Goal: Transaction & Acquisition: Purchase product/service

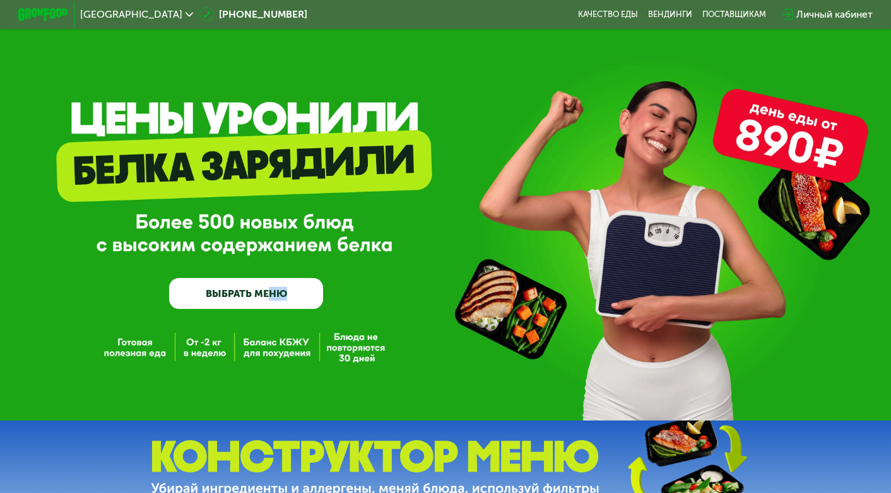
drag, startPoint x: 269, startPoint y: 342, endPoint x: 315, endPoint y: 373, distance: 56.0
click at [302, 361] on div "GrowFood — доставка правильного питания ВЫБРАТЬ МЕНЮ" at bounding box center [445, 210] width 891 height 421
click at [327, 380] on div "GrowFood — доставка правильного питания ВЫБРАТЬ МЕНЮ" at bounding box center [445, 210] width 891 height 421
click at [206, 372] on div "GrowFood — доставка правильного питания ВЫБРАТЬ МЕНЮ" at bounding box center [445, 210] width 891 height 421
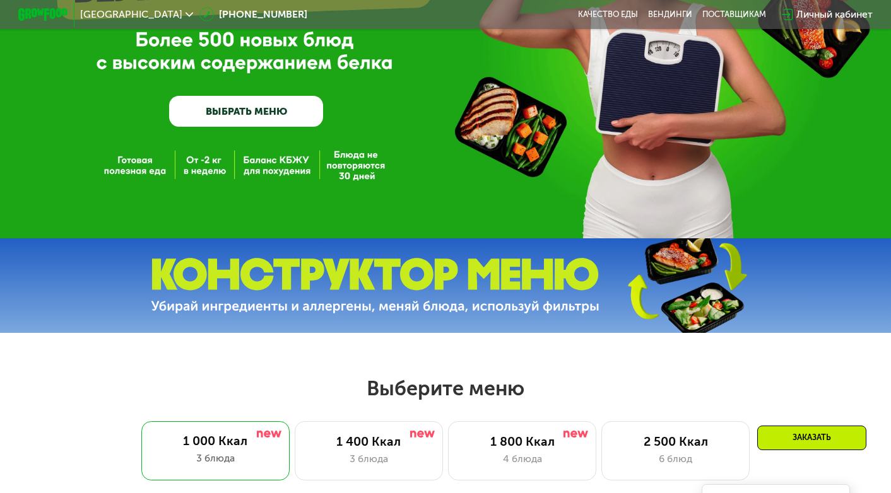
scroll to position [189, 0]
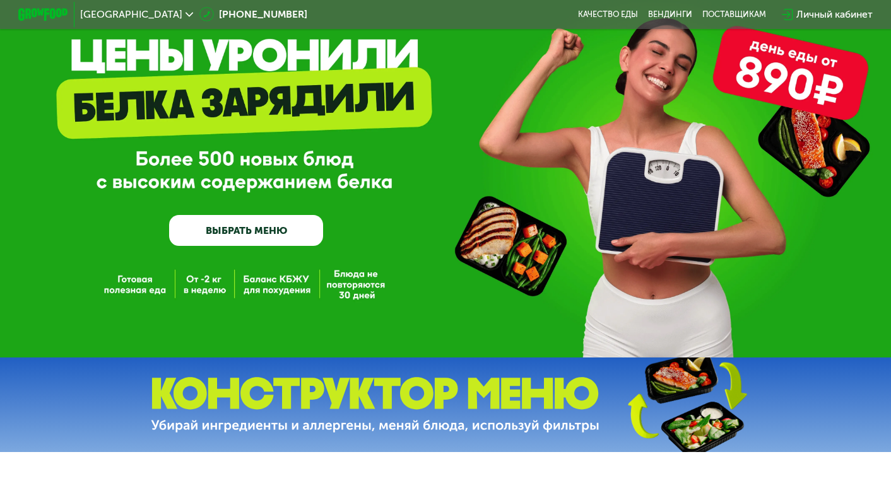
click at [252, 235] on link "ВЫБРАТЬ МЕНЮ" at bounding box center [246, 230] width 154 height 31
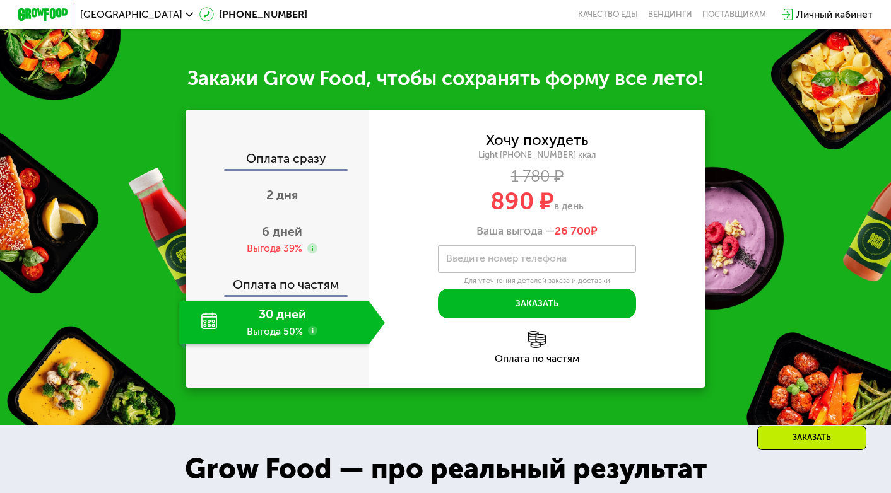
scroll to position [1101, 0]
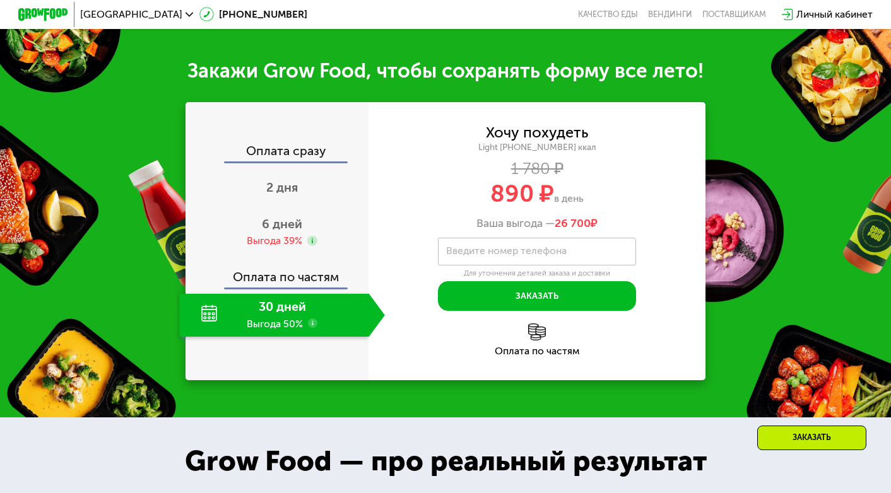
click at [281, 338] on div "30 дней Выгода 50%" at bounding box center [273, 316] width 189 height 44
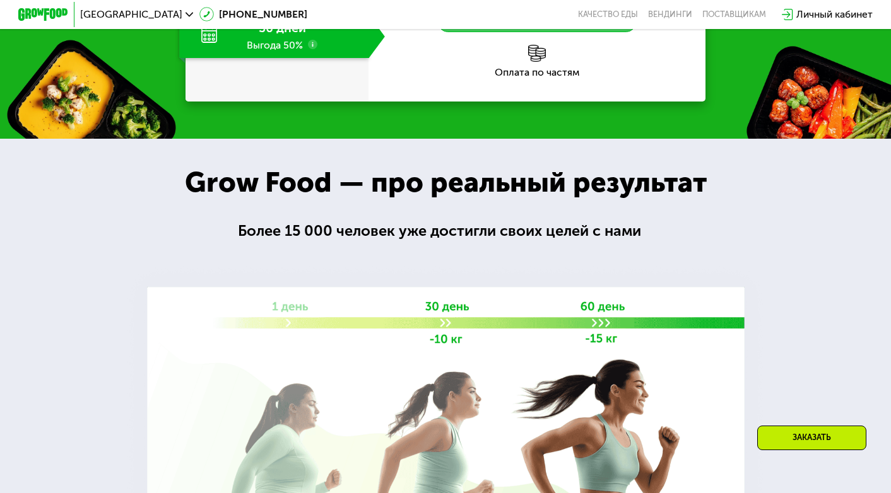
scroll to position [1417, 0]
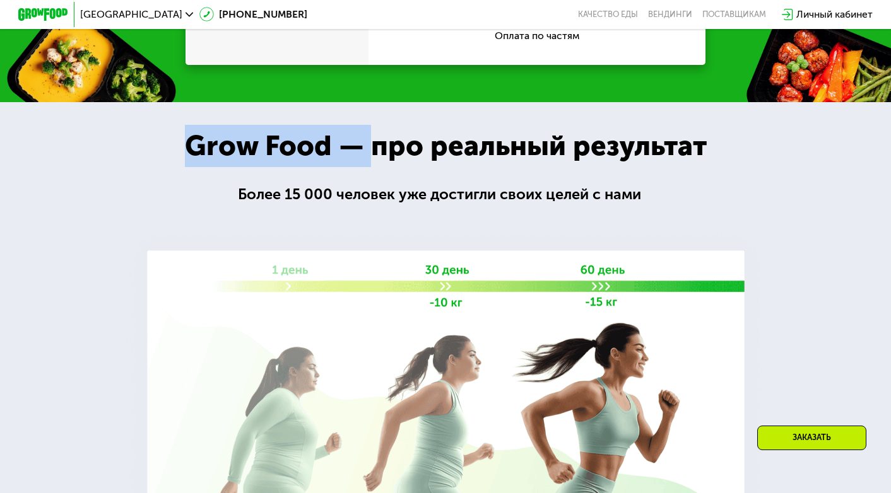
drag, startPoint x: 372, startPoint y: 263, endPoint x: 655, endPoint y: 344, distance: 294.7
click at [655, 346] on div "Grow Food — про реальный результат Grow Food — про реальный результат Более 15 …" at bounding box center [445, 332] width 891 height 460
click at [683, 314] on div at bounding box center [445, 332] width 891 height 460
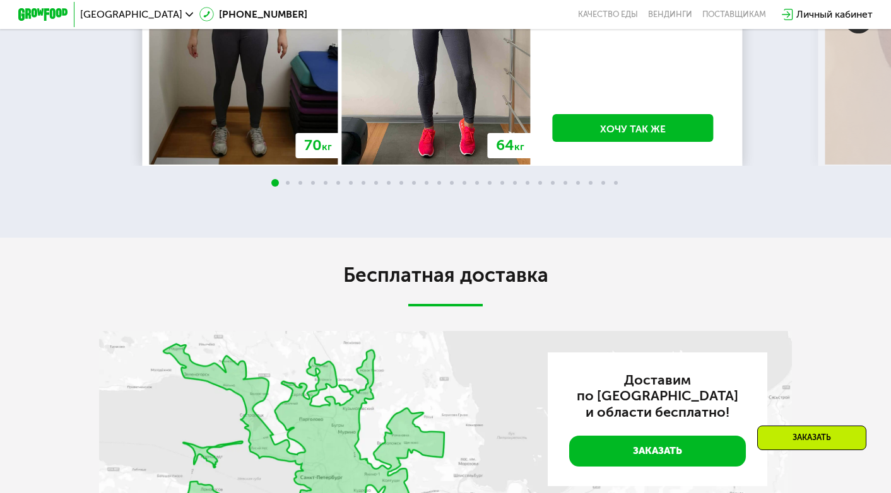
scroll to position [2111, 0]
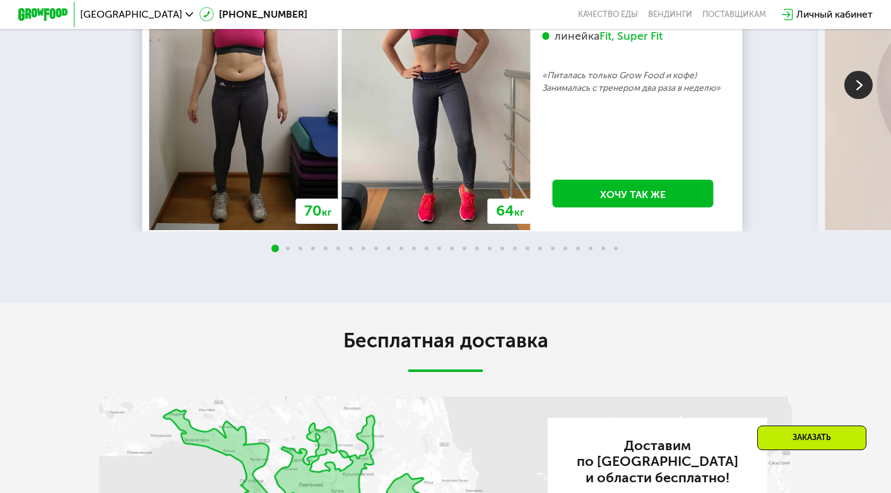
click at [852, 99] on img at bounding box center [858, 85] width 28 height 28
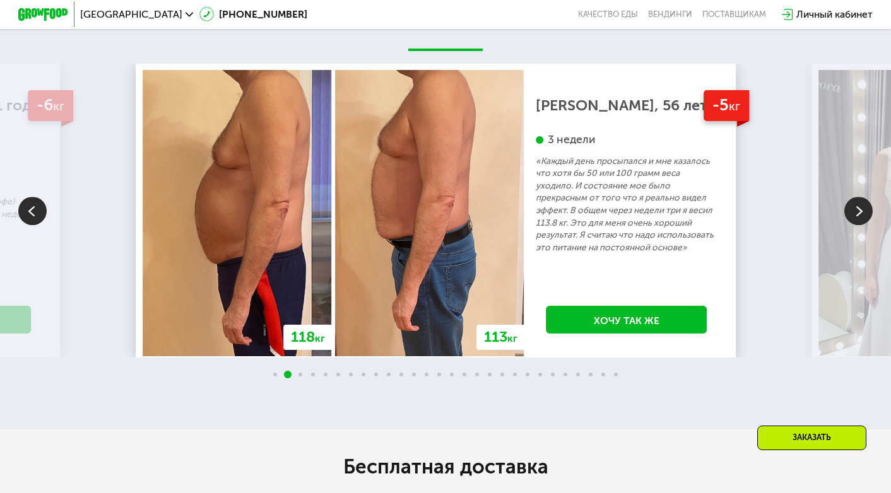
scroll to position [2048, 0]
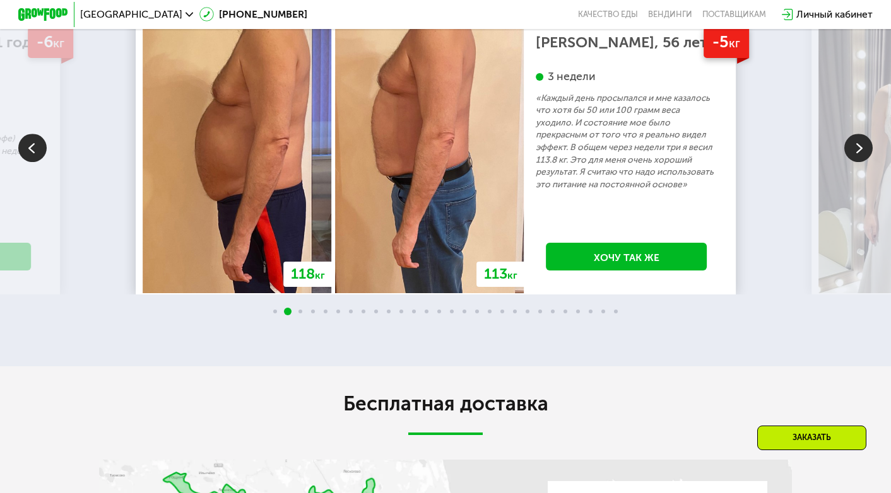
click at [860, 162] on img at bounding box center [858, 148] width 28 height 28
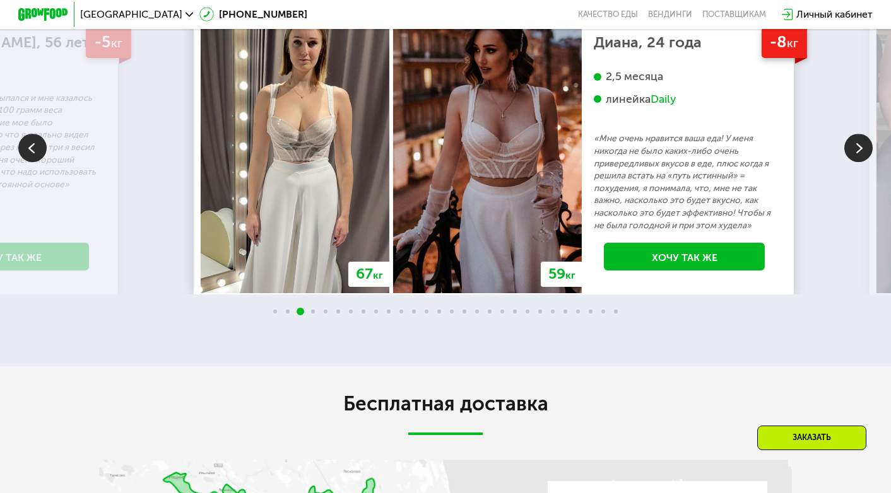
click at [626, 132] on div "2,5 месяца линейка Daily" at bounding box center [685, 100] width 182 height 63
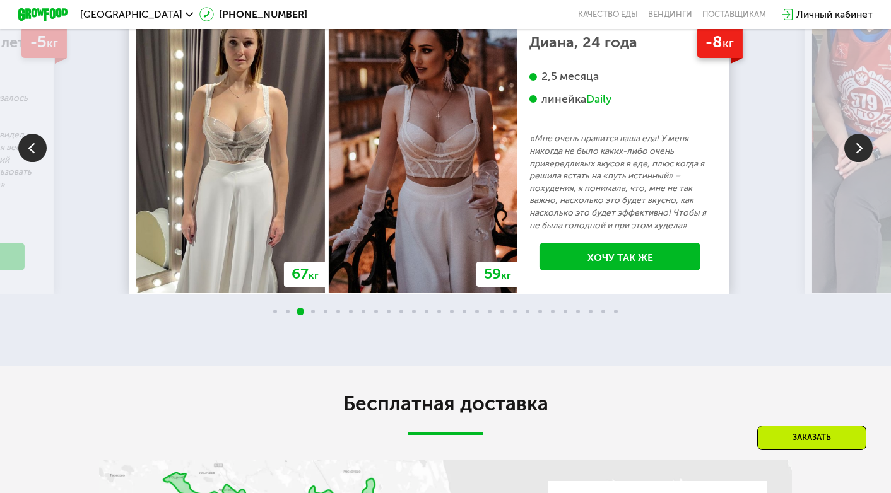
click at [859, 162] on img at bounding box center [858, 148] width 28 height 28
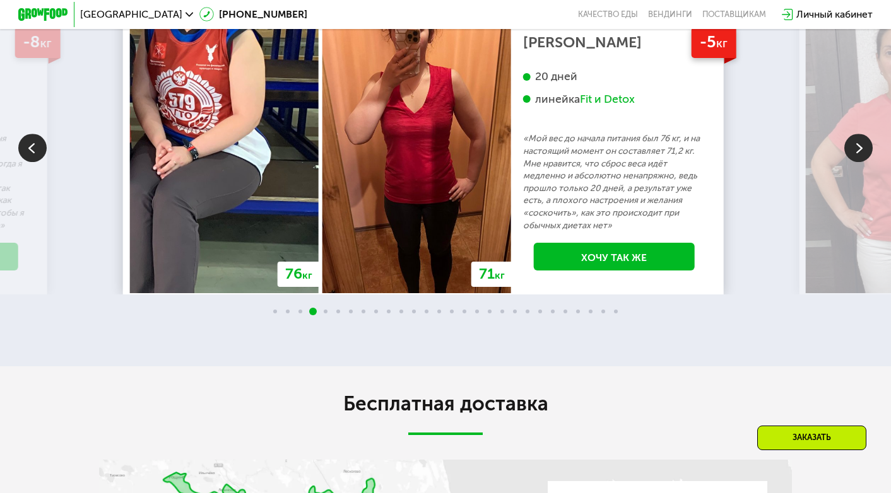
click at [860, 162] on img at bounding box center [858, 148] width 28 height 28
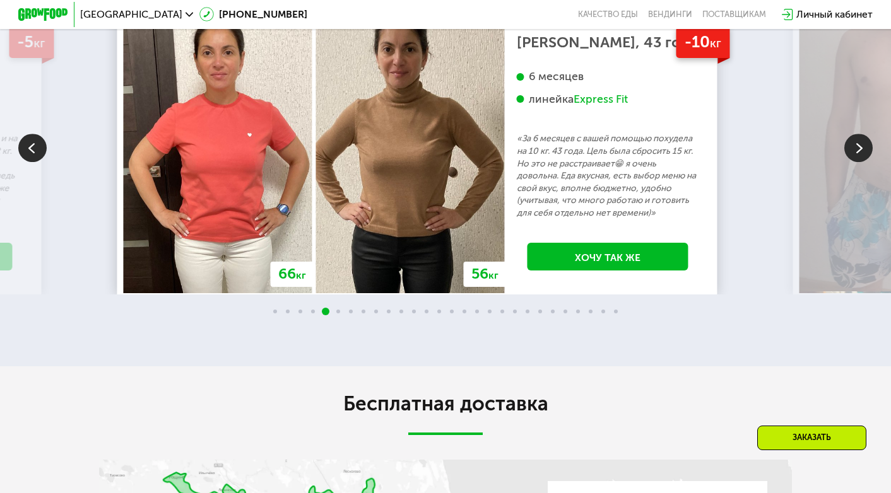
click at [862, 162] on img at bounding box center [858, 148] width 28 height 28
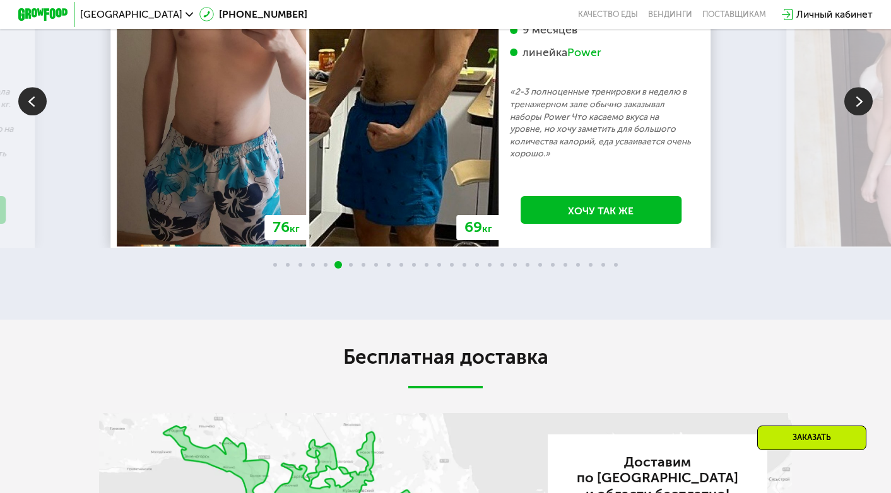
scroll to position [2111, 0]
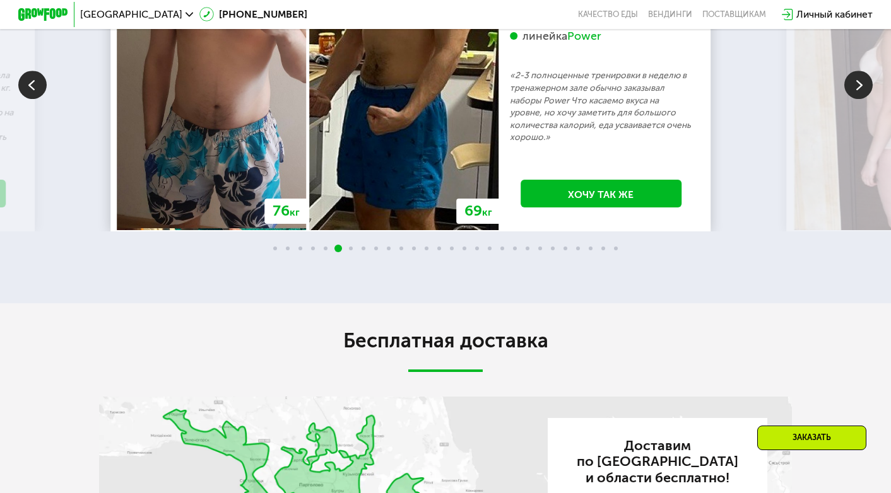
click at [666, 144] on p "«2-3 полноценные тренировки в неделю в тренажерном зале обычно заказывал наборы…" at bounding box center [601, 106] width 182 height 74
click at [643, 144] on p "«2-3 полноценные тренировки в неделю в тренажерном зале обычно заказывал наборы…" at bounding box center [601, 106] width 182 height 74
click at [683, 144] on p "«2-3 полноценные тренировки в неделю в тренажерном зале обычно заказывал наборы…" at bounding box center [601, 106] width 182 height 74
click at [624, 144] on p "«2-3 полноценные тренировки в неделю в тренажерном зале обычно заказывал наборы…" at bounding box center [601, 106] width 182 height 74
click at [865, 99] on img at bounding box center [858, 85] width 28 height 28
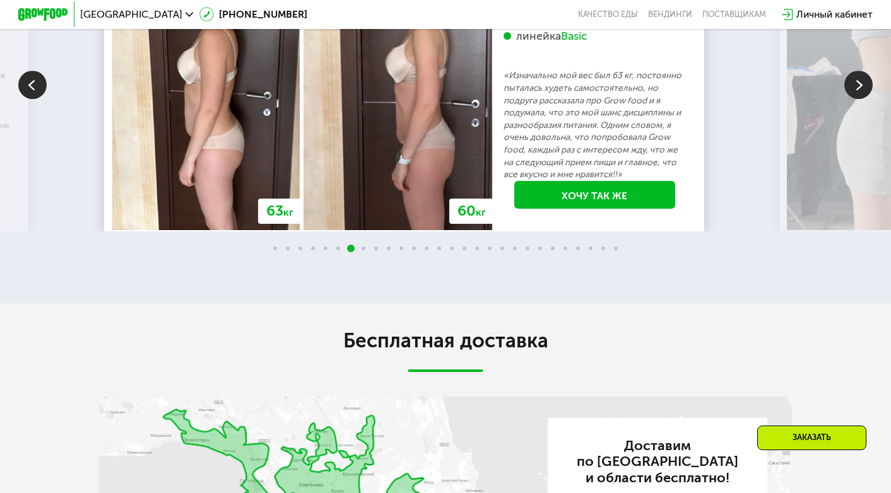
click at [851, 99] on img at bounding box center [858, 85] width 28 height 28
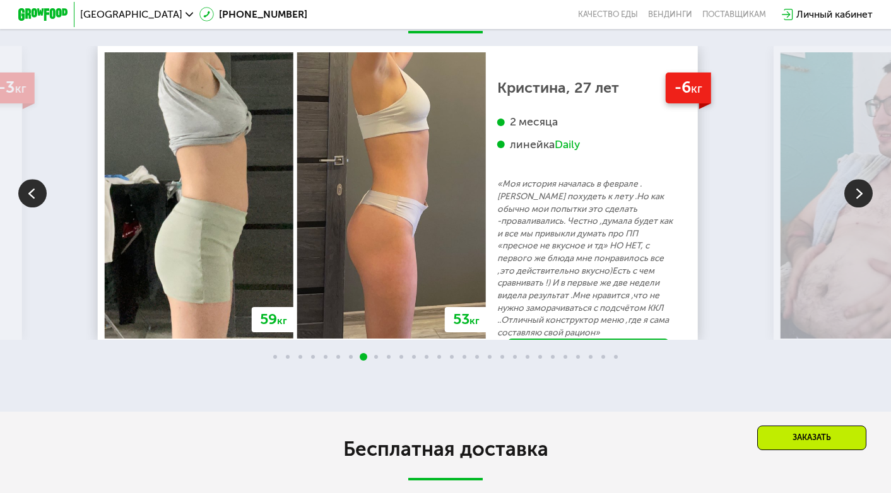
scroll to position [1985, 0]
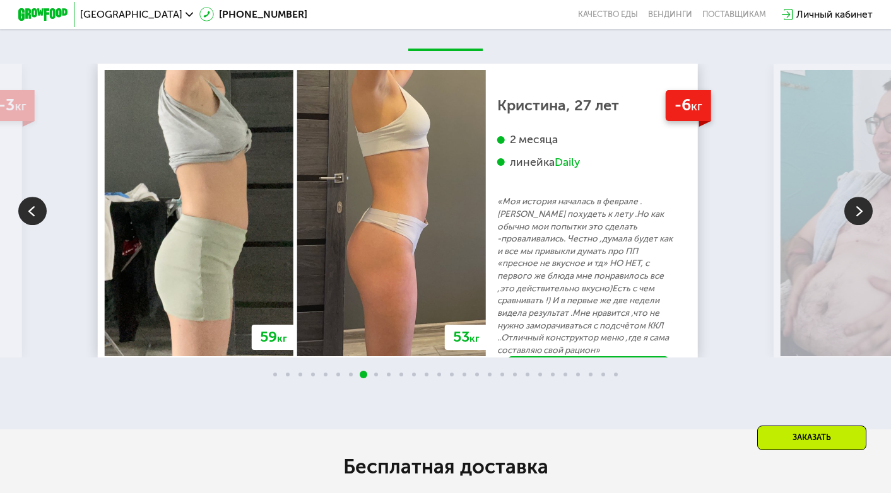
click at [865, 225] on img at bounding box center [858, 211] width 28 height 28
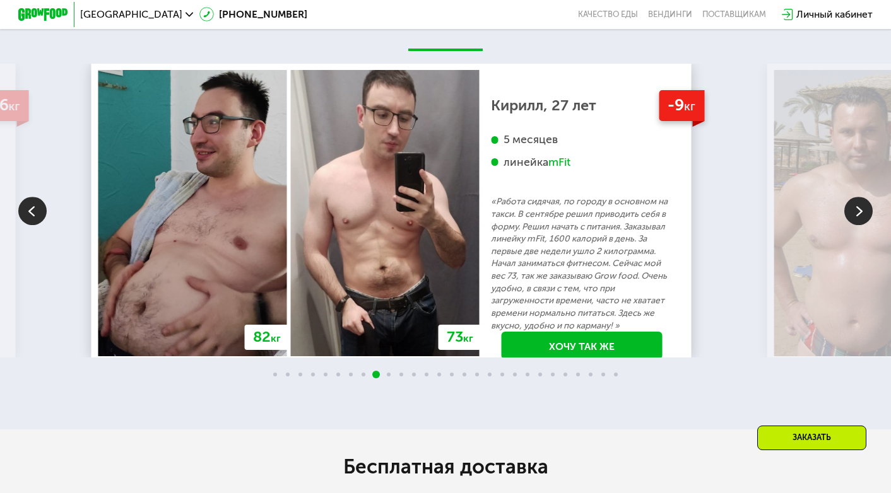
scroll to position [2048, 0]
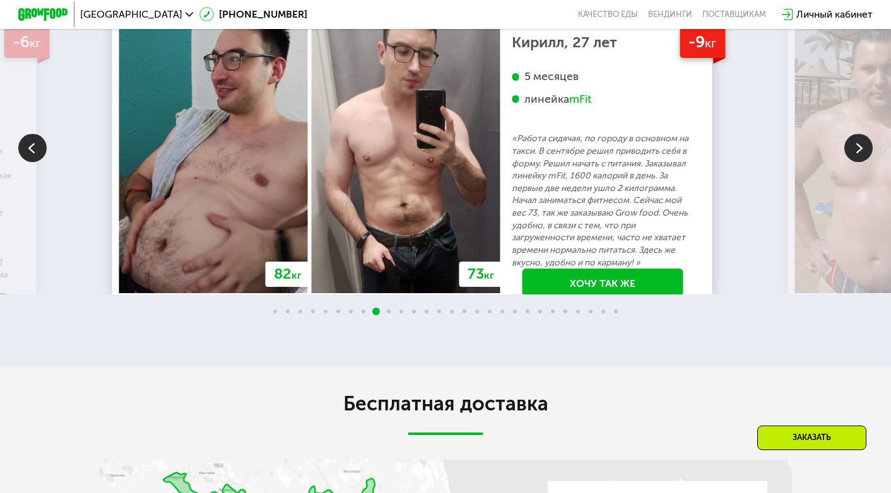
click at [630, 269] on p "«Работа сидячая, по городу в основном на такси. В сентябре решил приводить себя…" at bounding box center [603, 200] width 182 height 136
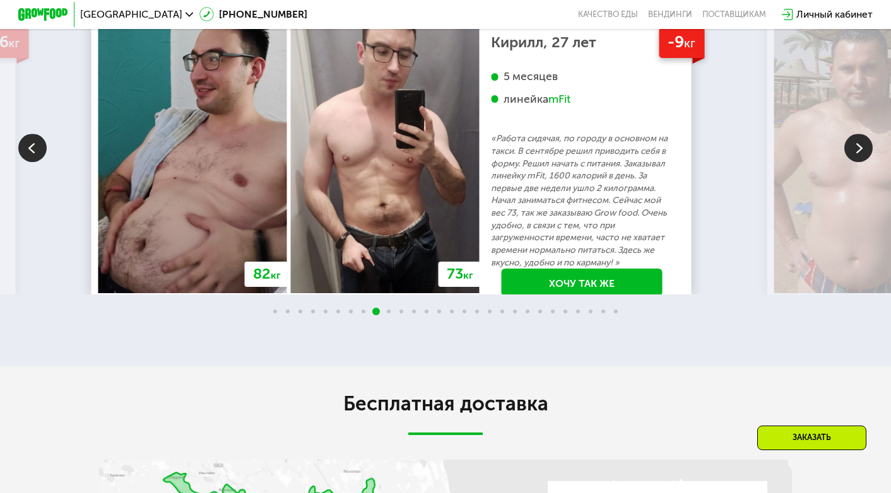
click at [859, 162] on img at bounding box center [858, 148] width 28 height 28
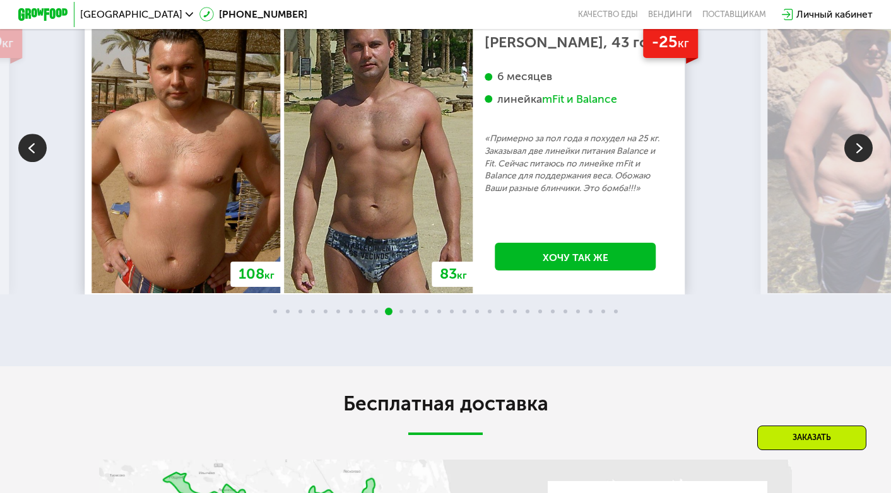
click at [633, 194] on p "«Примерно за пол года я похудел на 25 кг. Заказывал две линейки питания Balance…" at bounding box center [576, 163] width 182 height 62
click at [860, 162] on img at bounding box center [858, 148] width 28 height 28
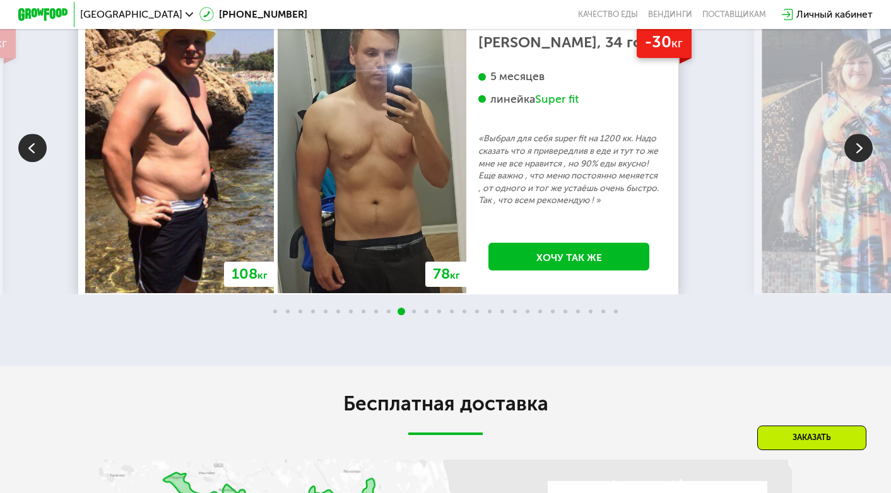
click at [860, 162] on img at bounding box center [858, 148] width 28 height 28
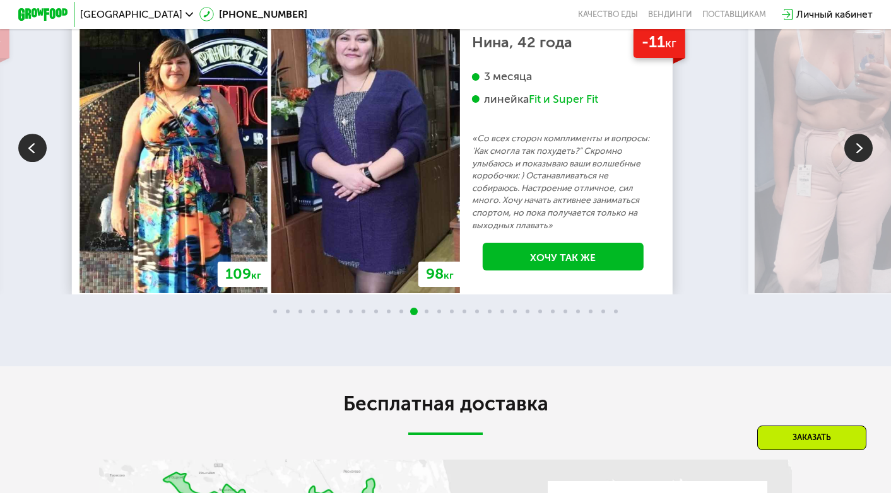
click at [857, 162] on img at bounding box center [858, 148] width 28 height 28
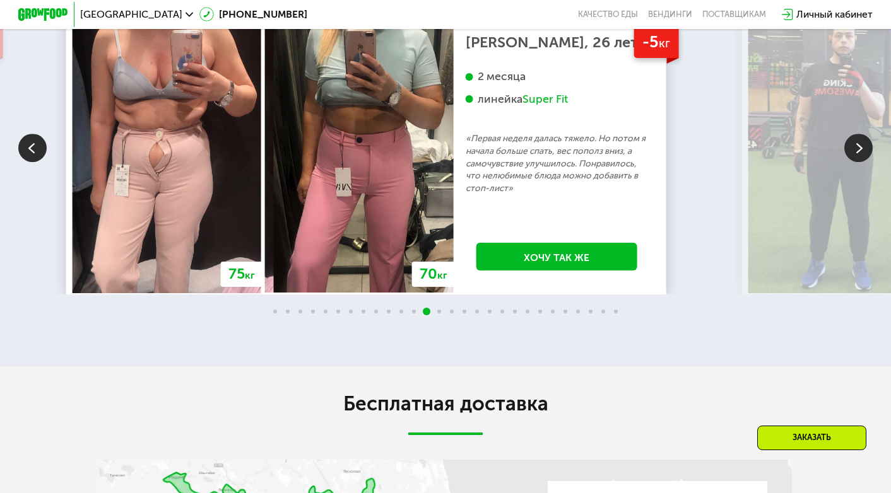
click at [857, 162] on img at bounding box center [858, 148] width 28 height 28
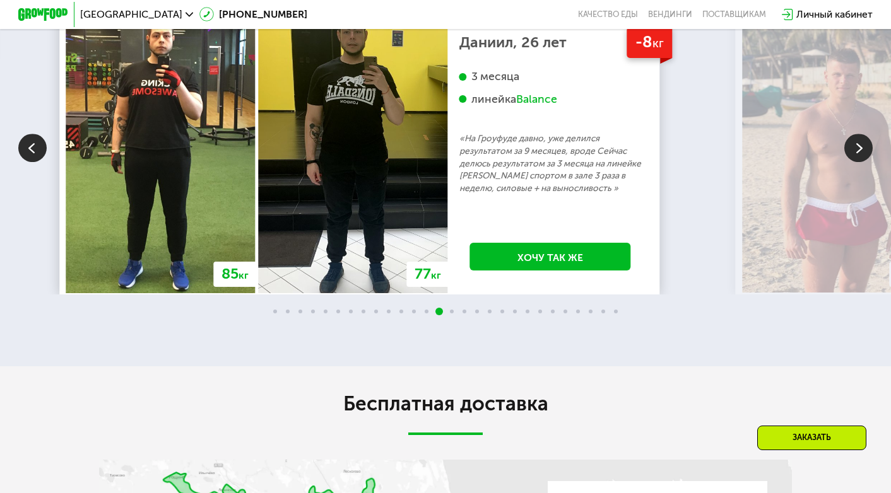
click at [857, 162] on img at bounding box center [858, 148] width 28 height 28
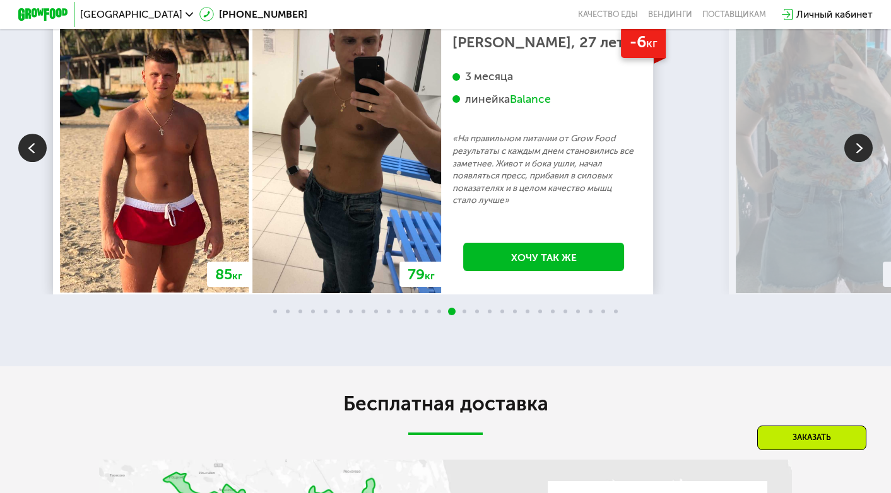
click at [857, 162] on img at bounding box center [858, 148] width 28 height 28
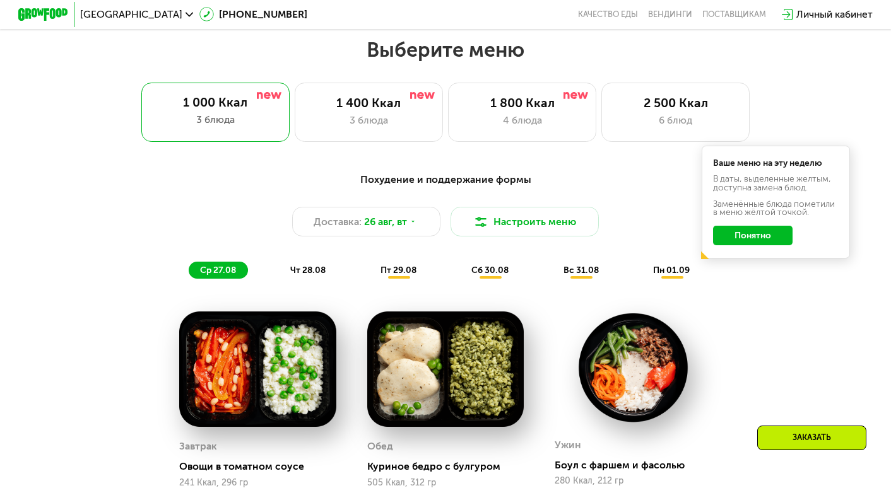
scroll to position [597, 0]
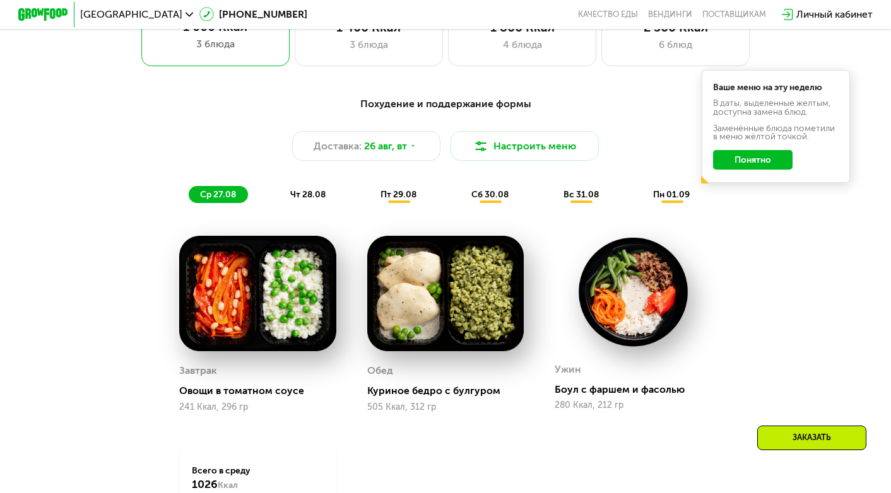
click at [309, 197] on span "чт 28.08" at bounding box center [307, 194] width 35 height 11
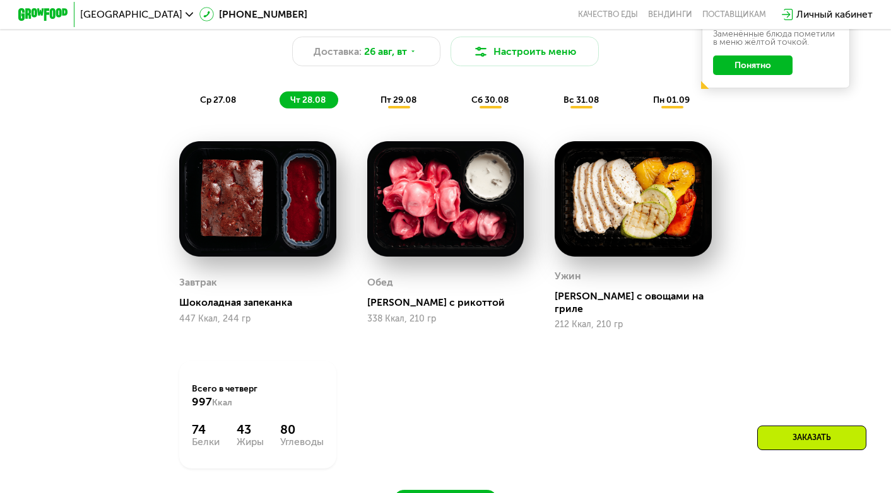
scroll to position [660, 0]
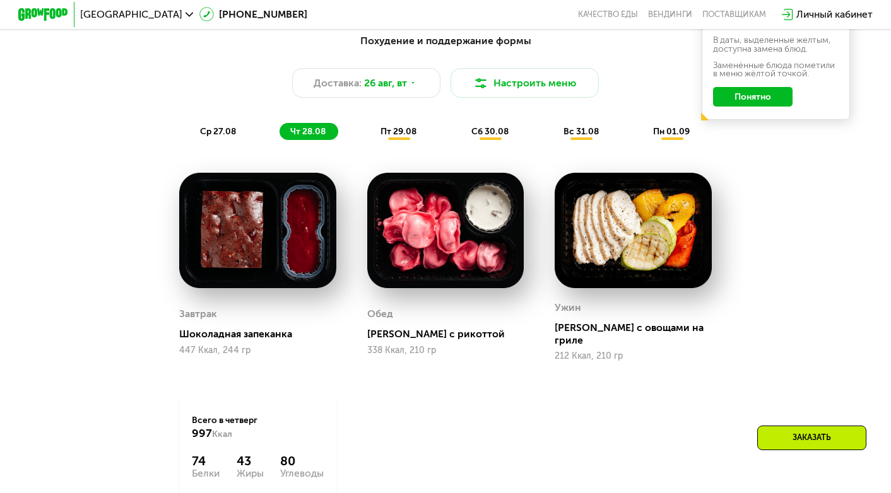
click at [406, 133] on span "пт 29.08" at bounding box center [398, 131] width 36 height 11
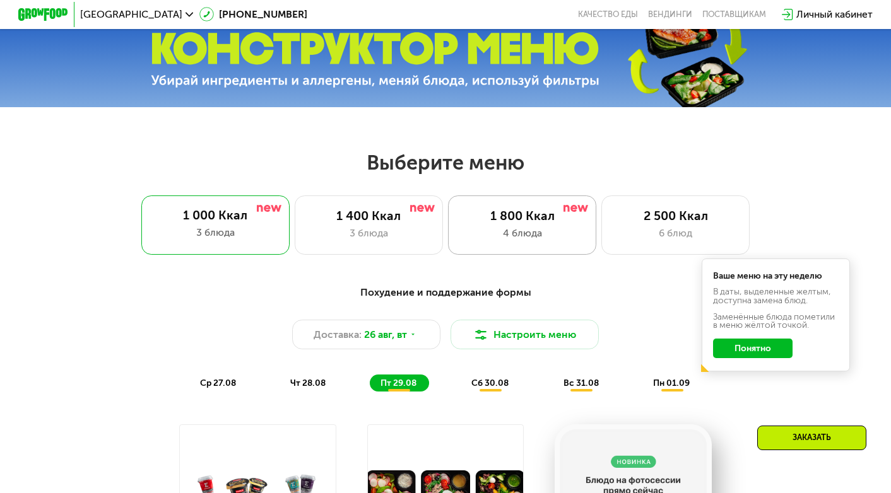
scroll to position [408, 0]
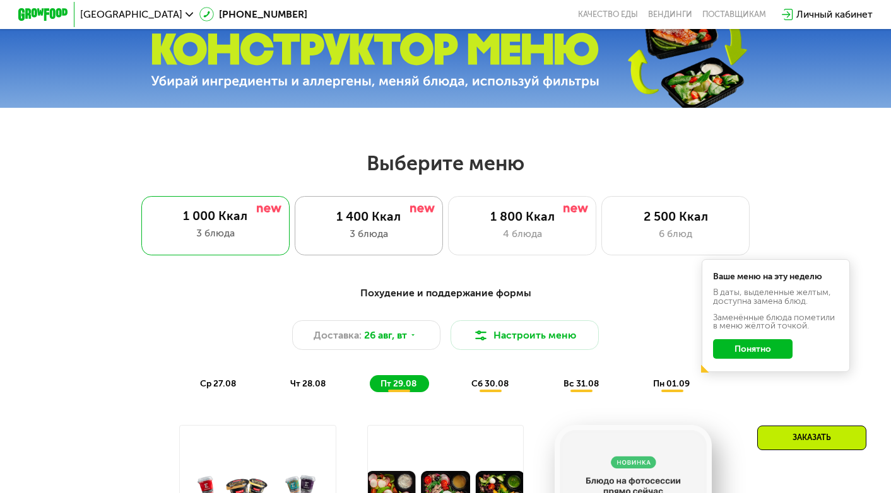
click at [448, 230] on div "1 400 Ккал 3 блюда" at bounding box center [522, 225] width 148 height 59
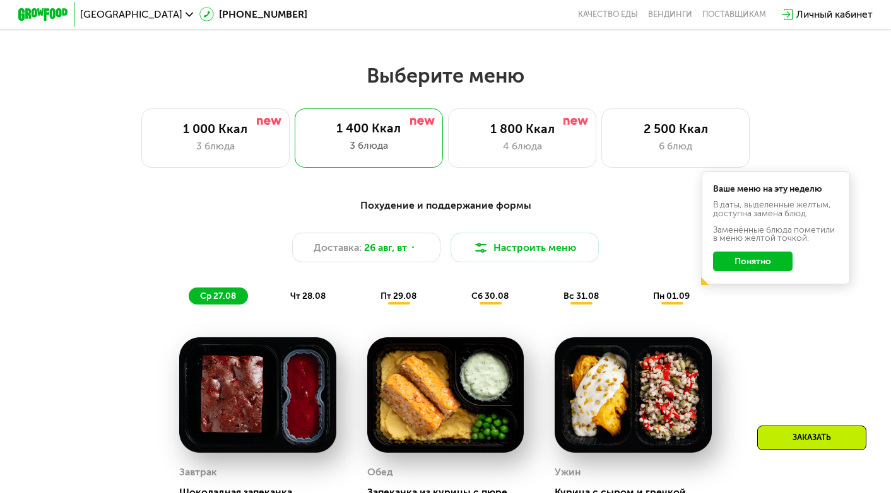
scroll to position [471, 0]
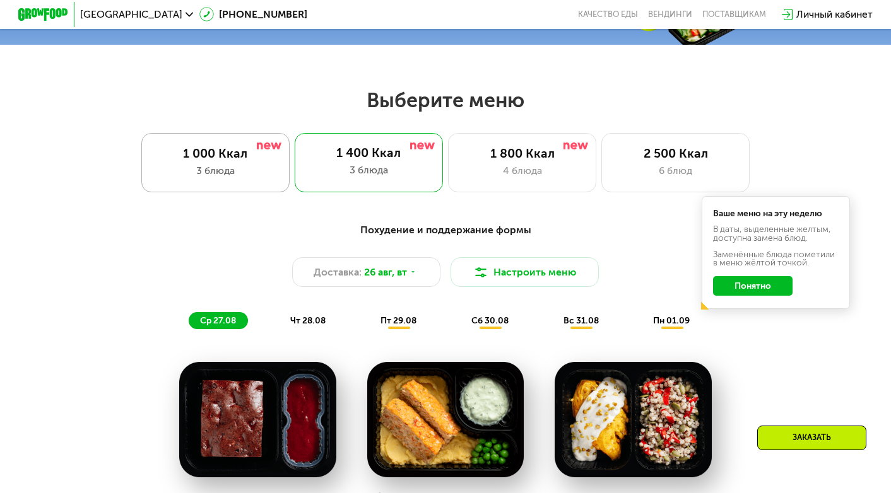
click at [295, 146] on div "1 000 Ккал 3 блюда" at bounding box center [369, 162] width 148 height 59
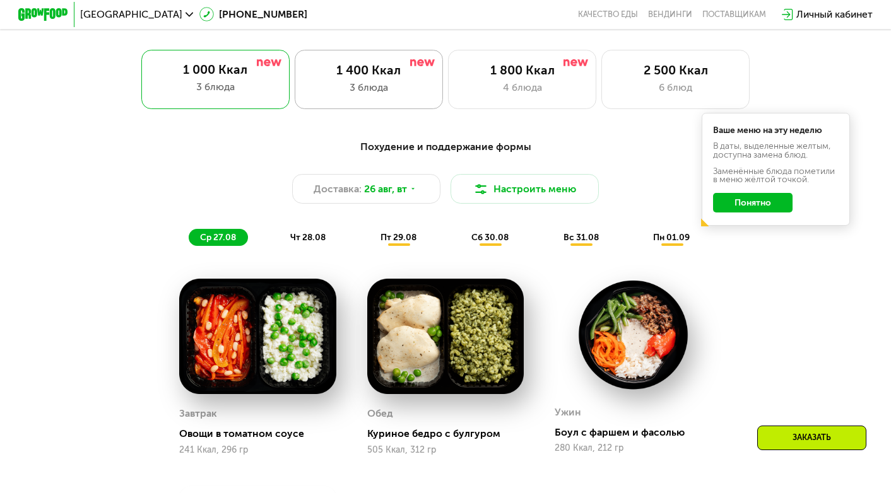
scroll to position [534, 0]
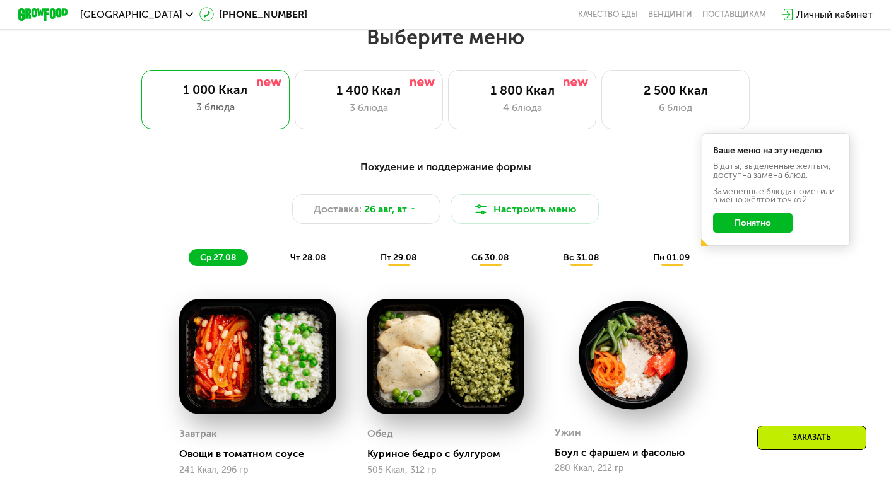
click at [401, 263] on span "пт 29.08" at bounding box center [398, 257] width 36 height 11
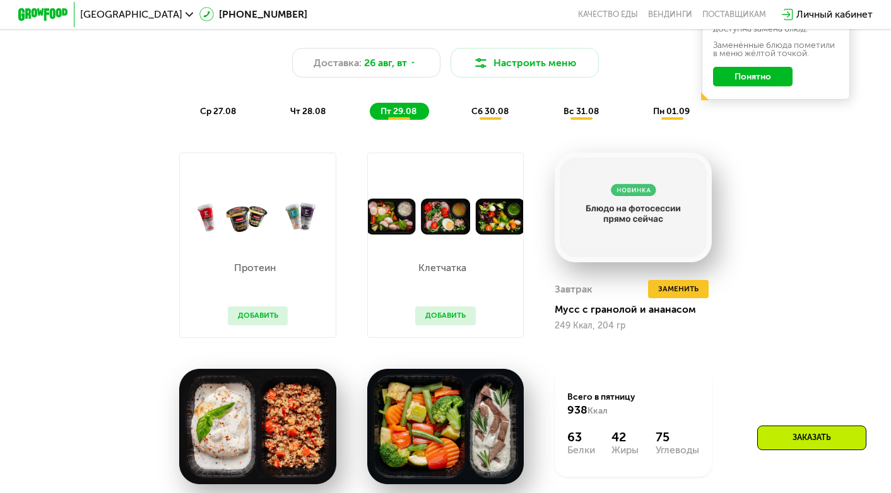
scroll to position [660, 0]
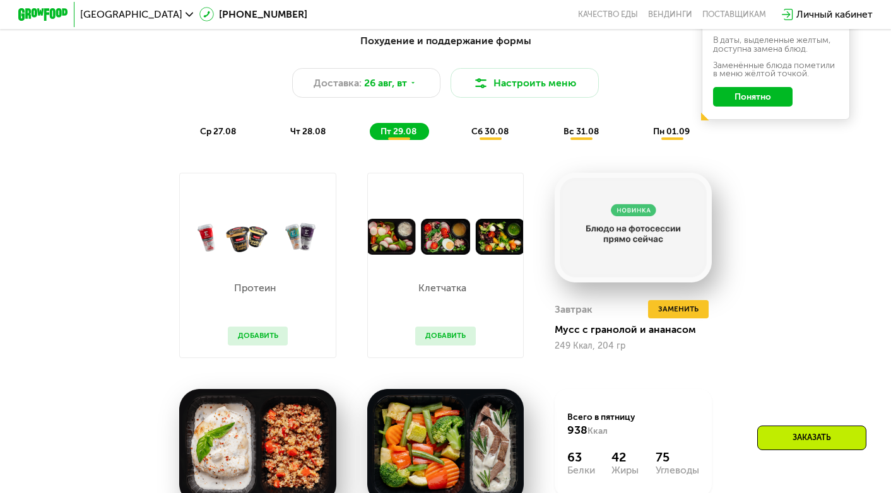
click at [497, 137] on span "сб 30.08" at bounding box center [489, 131] width 37 height 11
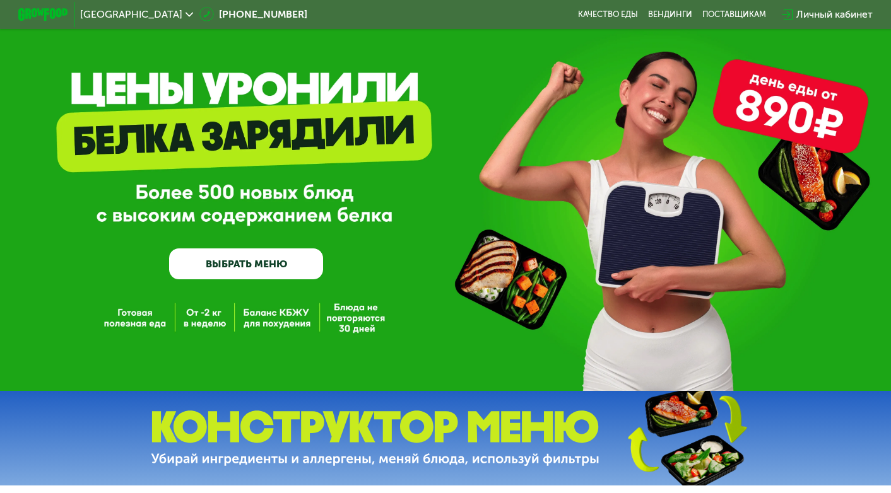
scroll to position [29, 0]
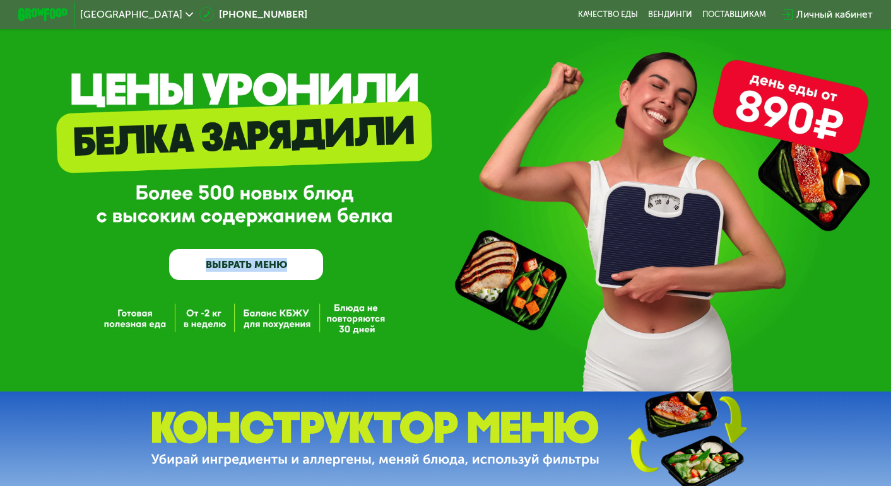
drag, startPoint x: 206, startPoint y: 194, endPoint x: 355, endPoint y: 201, distance: 149.7
click at [355, 201] on div "GrowFood — доставка правильного питания ВЫБРАТЬ МЕНЮ" at bounding box center [445, 197] width 891 height 167
click at [382, 187] on div "GrowFood — доставка правильного питания ВЫБРАТЬ МЕНЮ" at bounding box center [445, 197] width 891 height 167
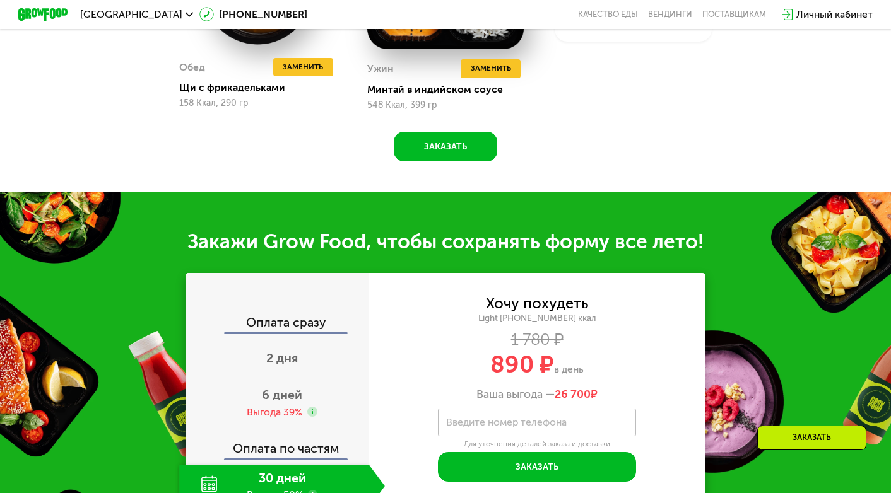
scroll to position [1136, 0]
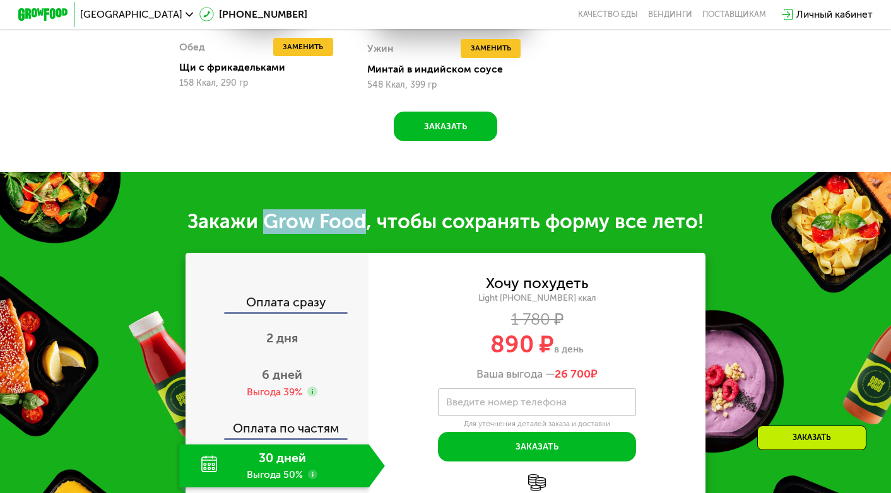
drag, startPoint x: 262, startPoint y: 231, endPoint x: 364, endPoint y: 230, distance: 102.2
click at [364, 230] on div "Закажи Grow Food, чтобы сохранять форму все лето!" at bounding box center [445, 221] width 891 height 25
copy div "Grow Food"
